Goal: Task Accomplishment & Management: Use online tool/utility

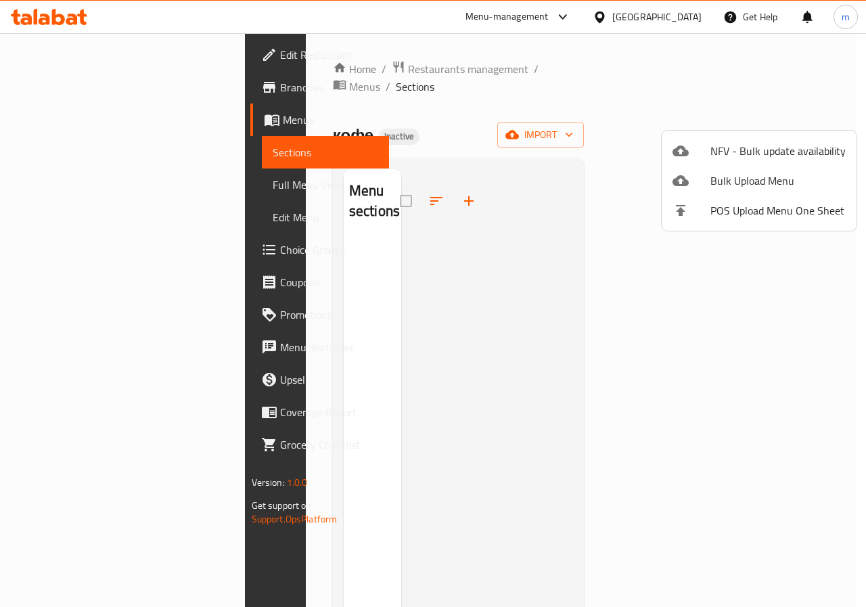
click at [519, 206] on div at bounding box center [433, 303] width 866 height 607
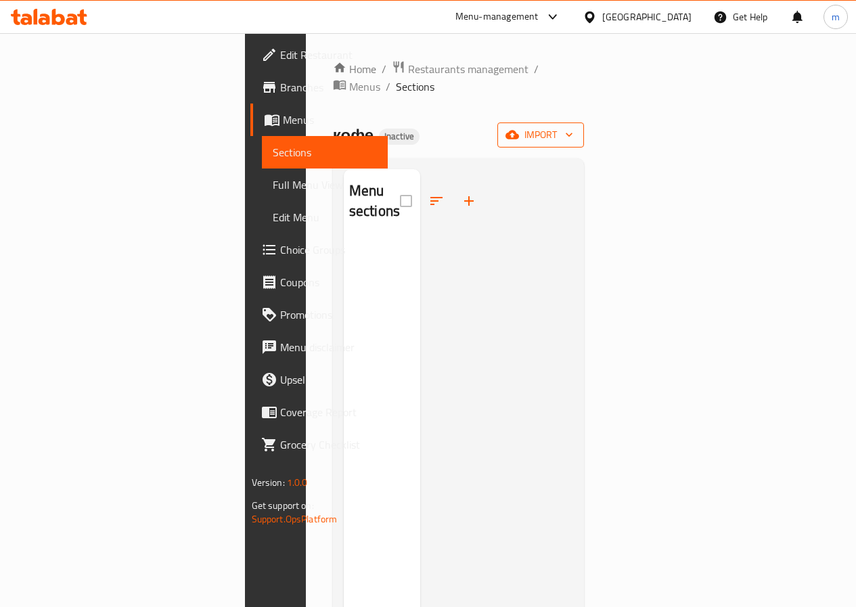
click at [584, 122] on button "import" at bounding box center [540, 134] width 87 height 25
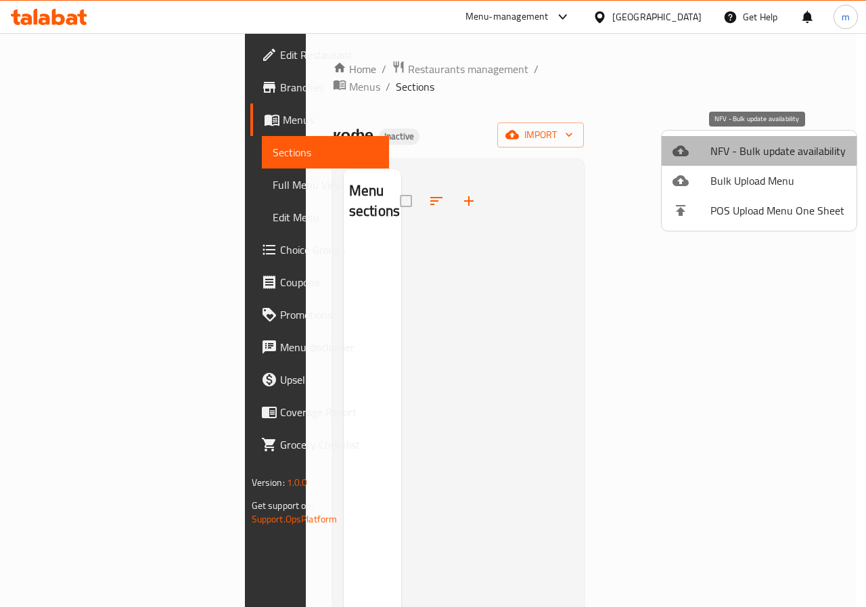
click at [764, 165] on li "NFV - Bulk update availability" at bounding box center [759, 151] width 195 height 30
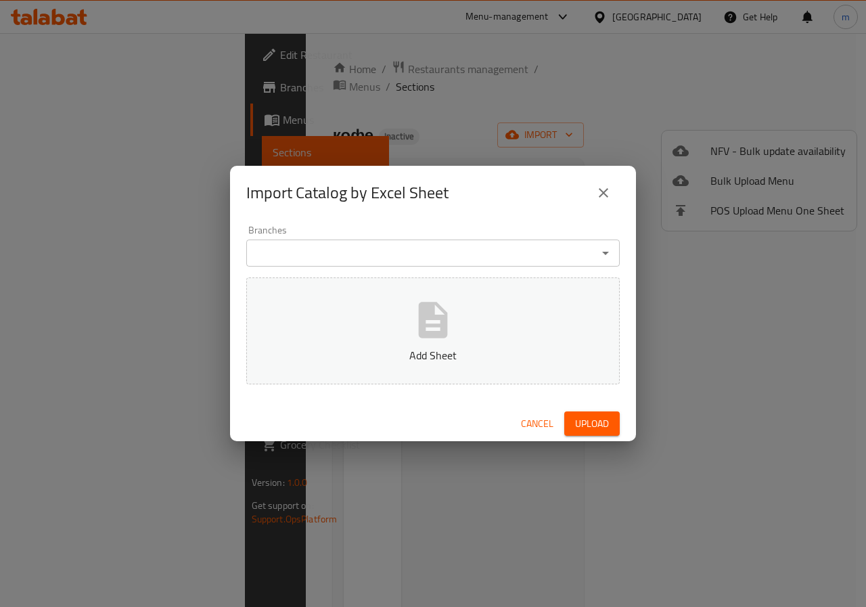
click at [597, 192] on button "close" at bounding box center [603, 193] width 32 height 32
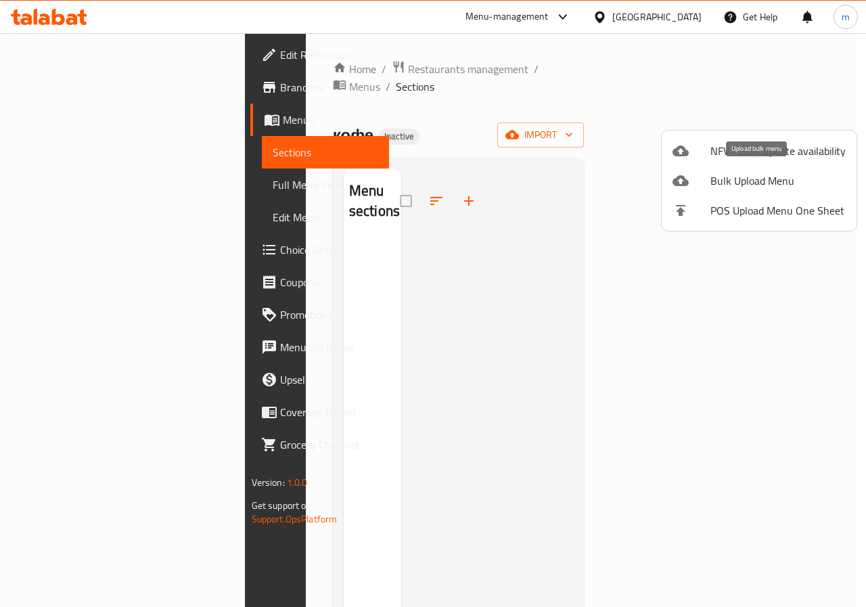
click at [702, 183] on div at bounding box center [692, 181] width 38 height 16
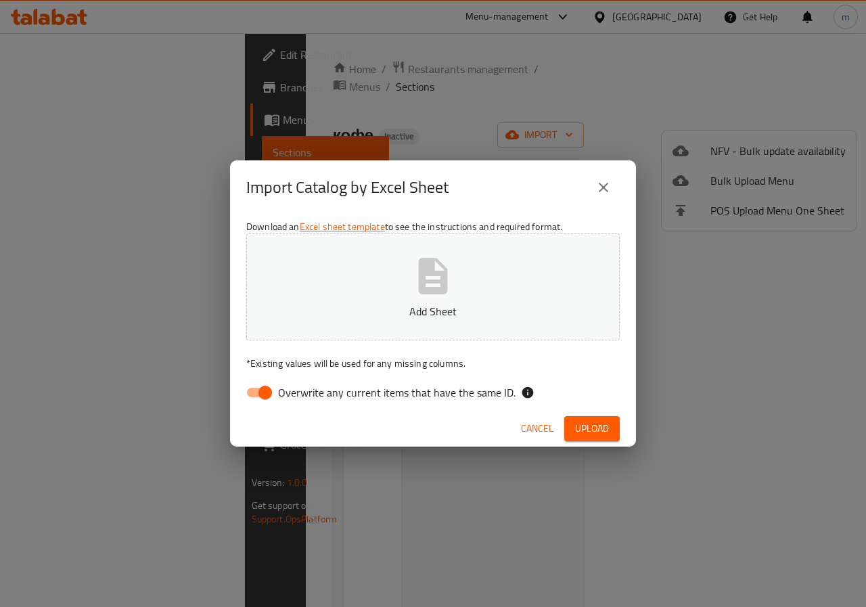
click at [261, 404] on input "Overwrite any current items that have the same ID." at bounding box center [265, 393] width 77 height 26
checkbox input "false"
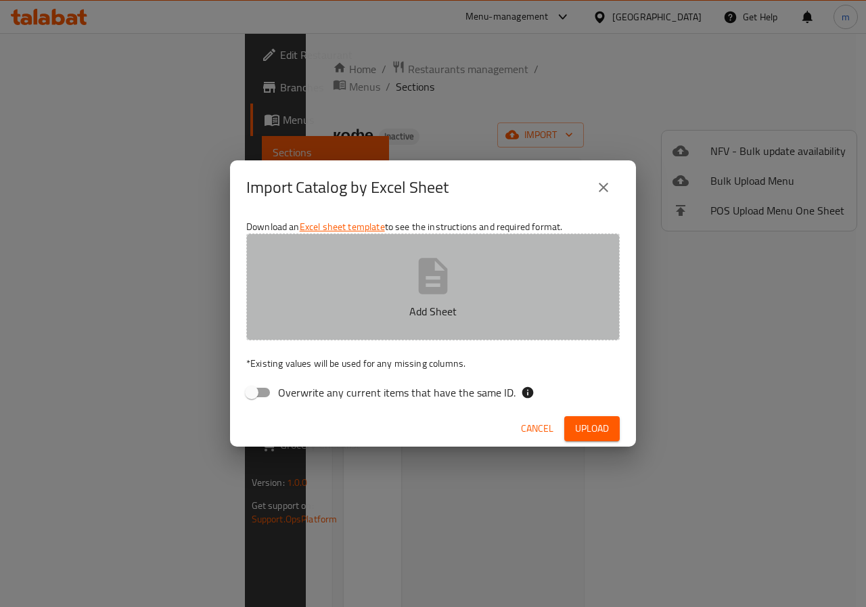
click at [470, 276] on button "Add Sheet" at bounding box center [433, 286] width 374 height 107
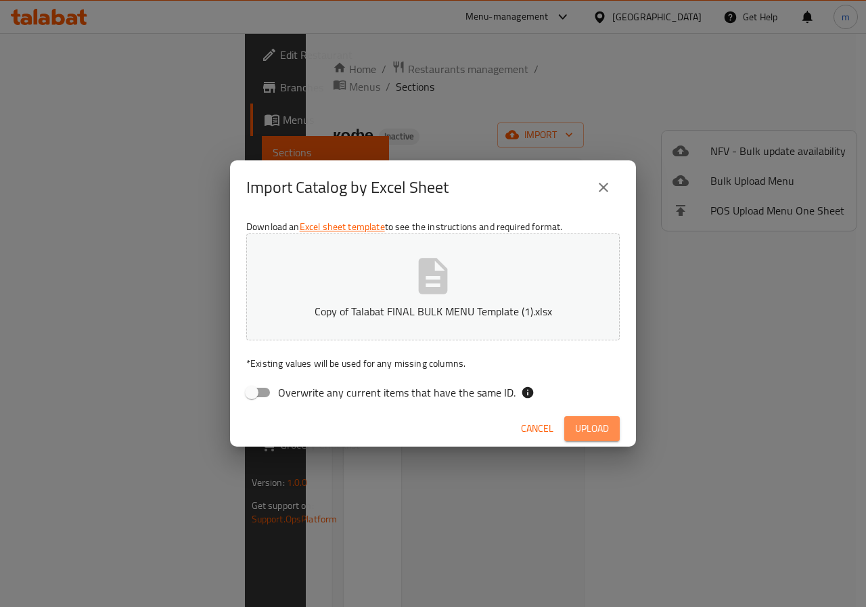
click at [610, 435] on button "Upload" at bounding box center [591, 428] width 55 height 25
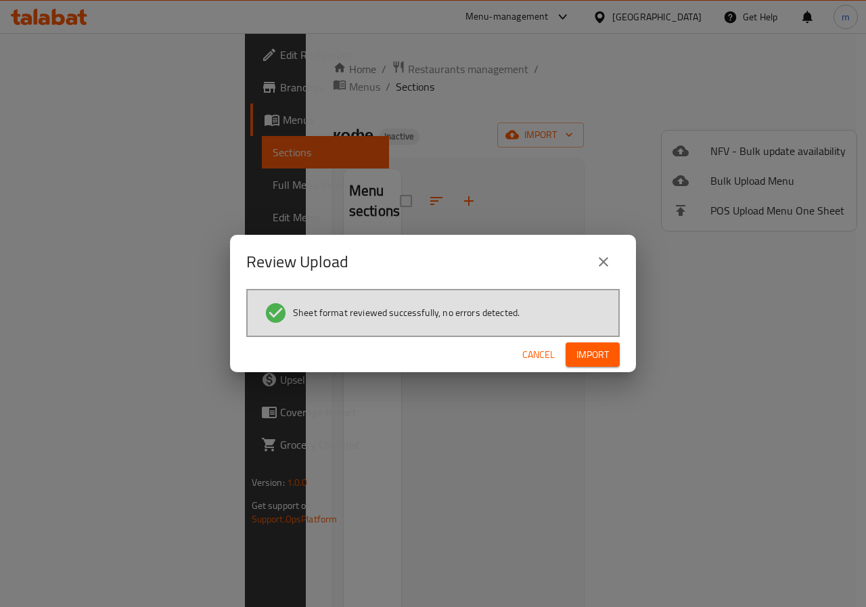
click at [590, 356] on span "Import" at bounding box center [593, 354] width 32 height 17
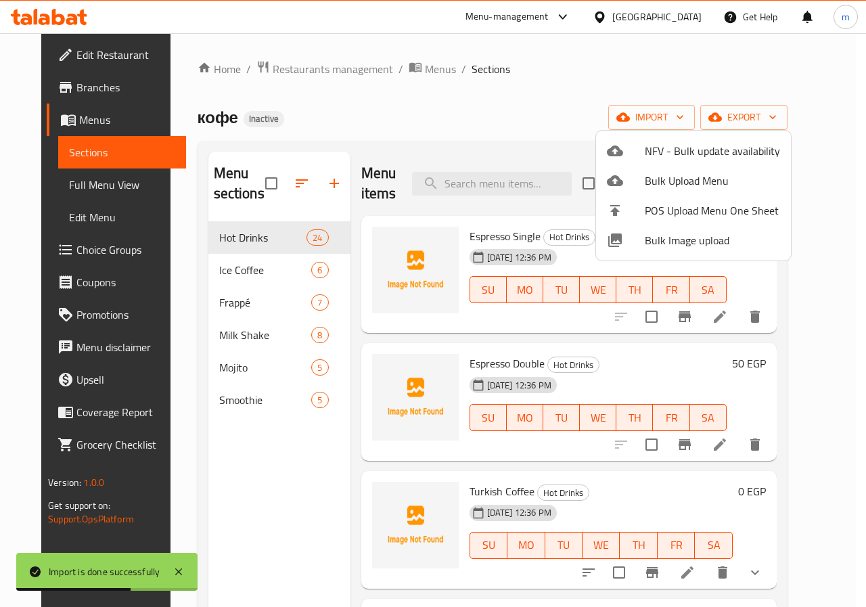
click at [63, 187] on div at bounding box center [433, 303] width 866 height 607
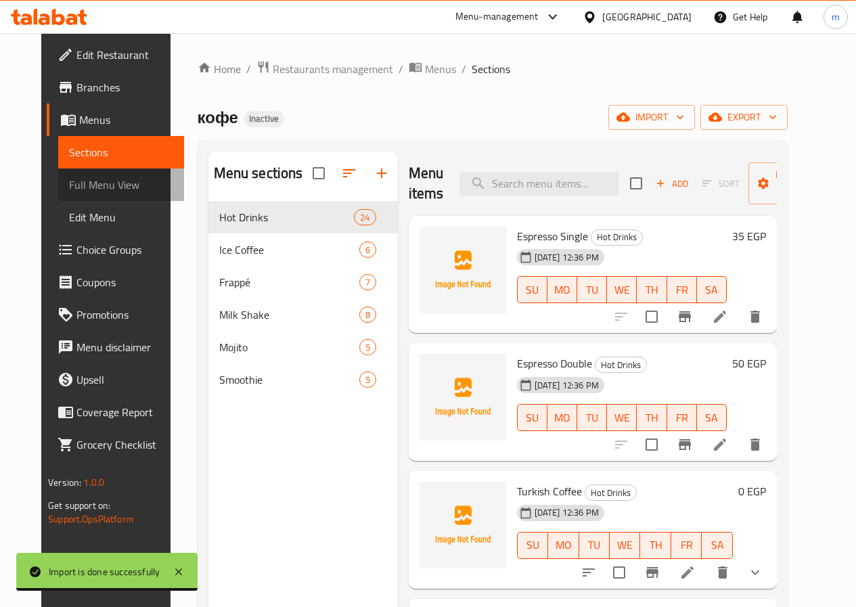
click at [74, 188] on span "Full Menu View" at bounding box center [121, 185] width 104 height 16
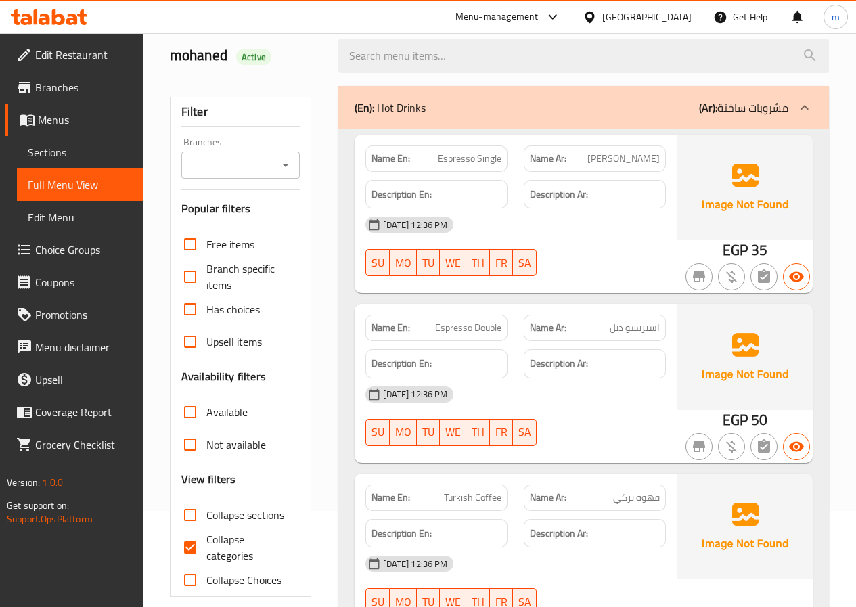
scroll to position [271, 0]
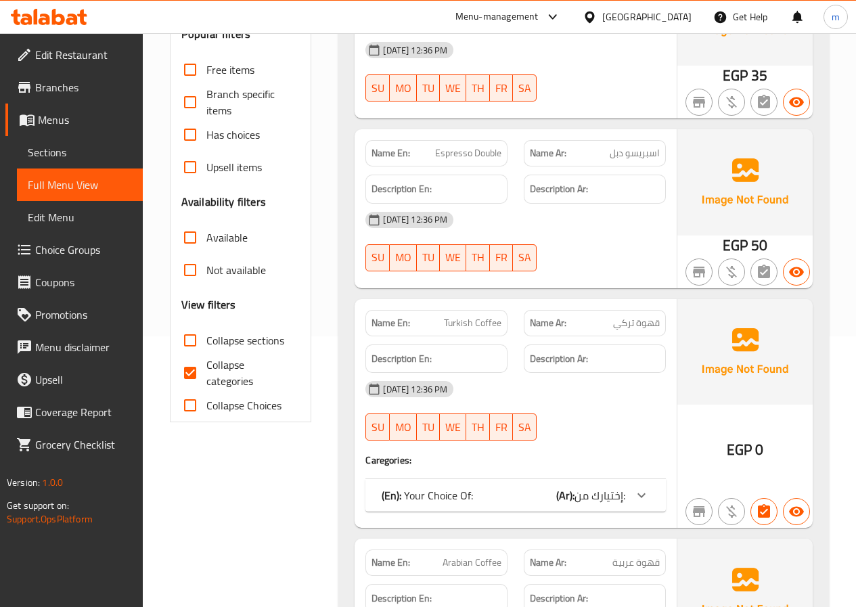
click at [210, 370] on span "Collapse categories" at bounding box center [247, 373] width 83 height 32
click at [206, 370] on input "Collapse categories" at bounding box center [190, 373] width 32 height 32
checkbox input "false"
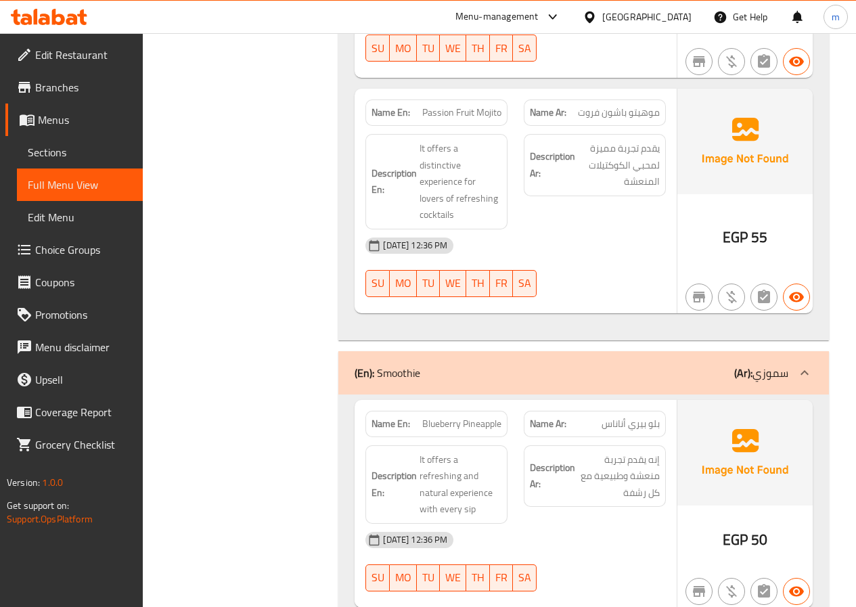
scroll to position [10838, 0]
